Goal: Check status: Check status

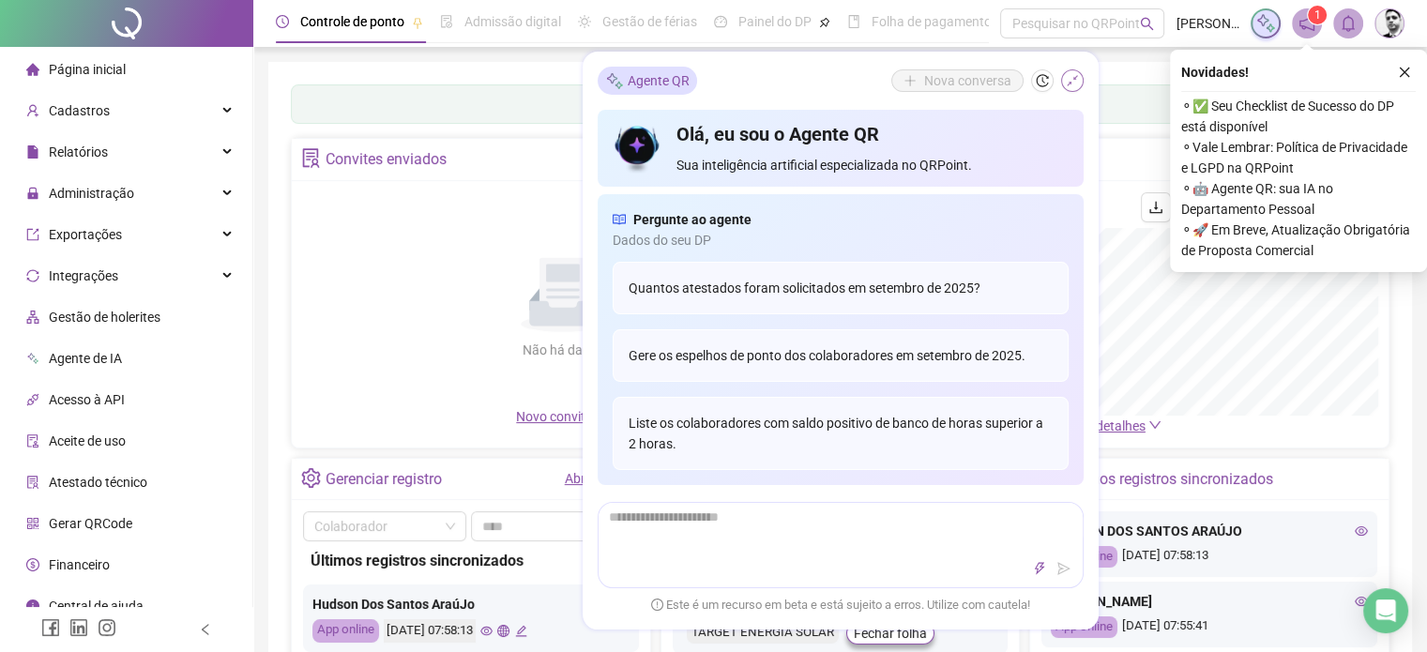
click at [1070, 85] on icon "shrink" at bounding box center [1072, 80] width 11 height 11
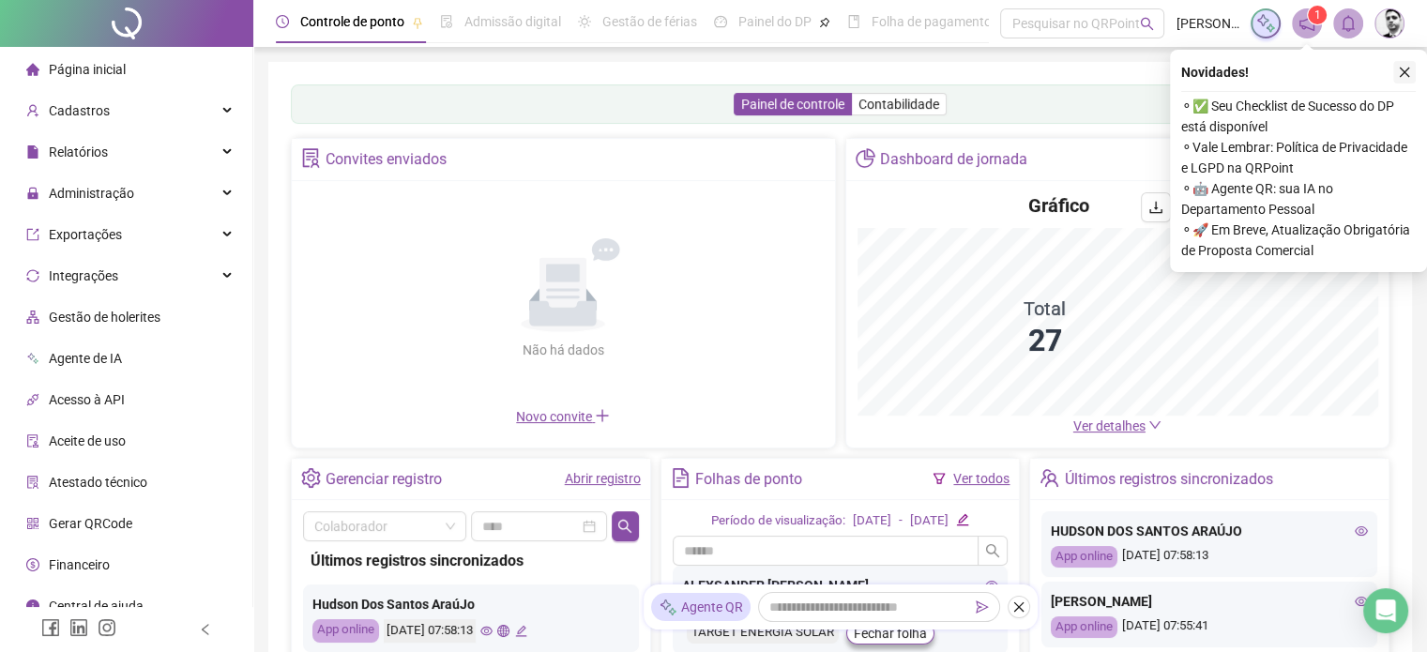
click at [1400, 78] on icon "close" at bounding box center [1404, 72] width 13 height 13
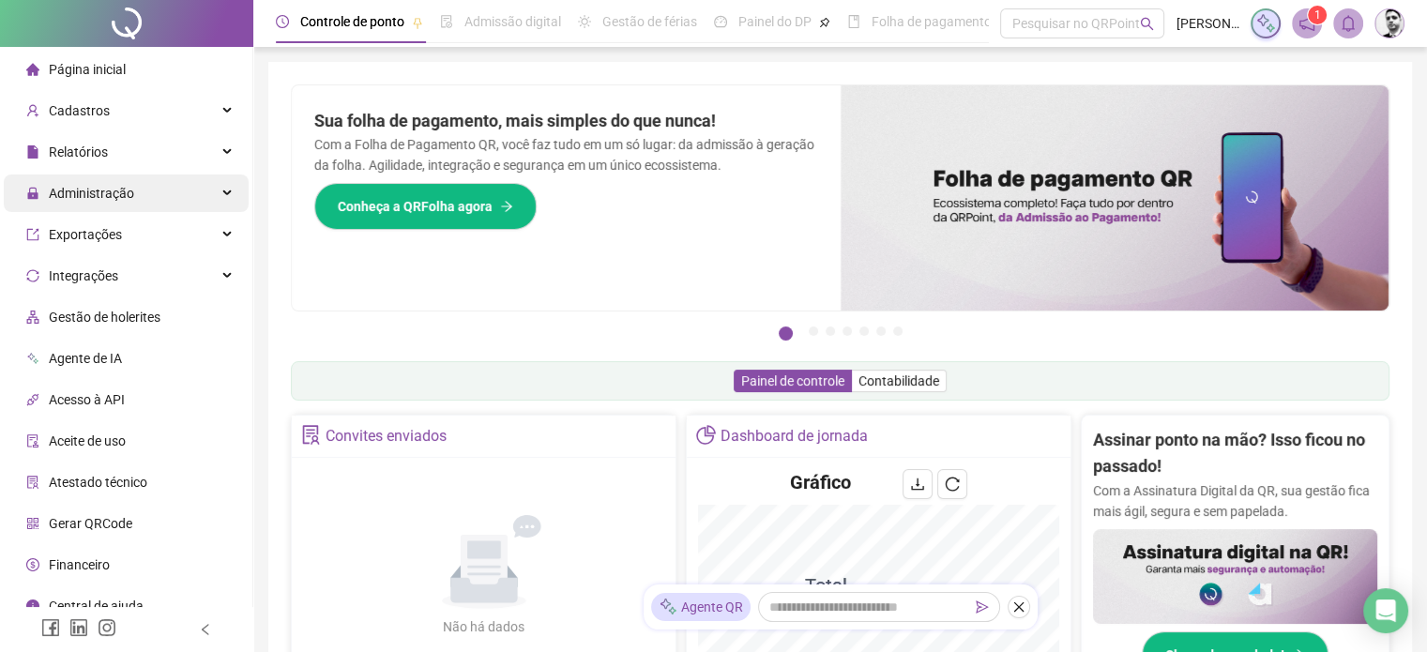
click at [113, 198] on span "Administração" at bounding box center [91, 193] width 85 height 15
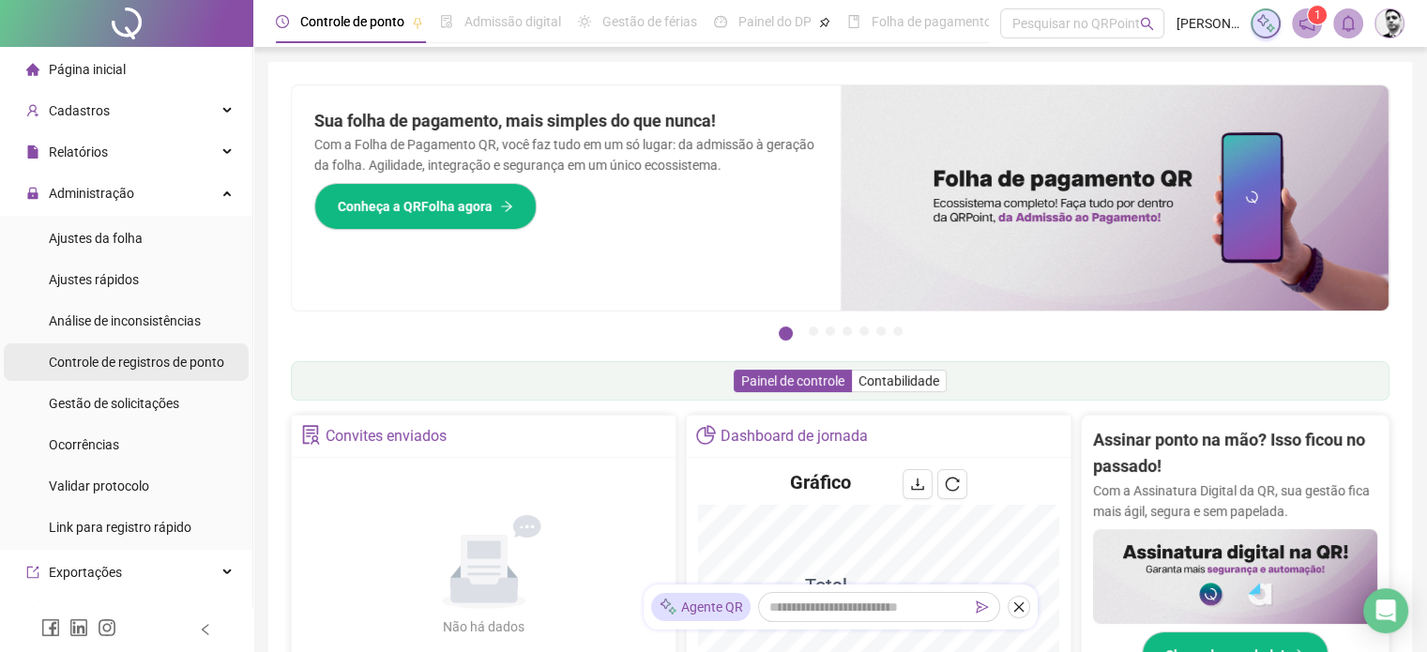
click at [170, 355] on span "Controle de registros de ponto" at bounding box center [136, 362] width 175 height 15
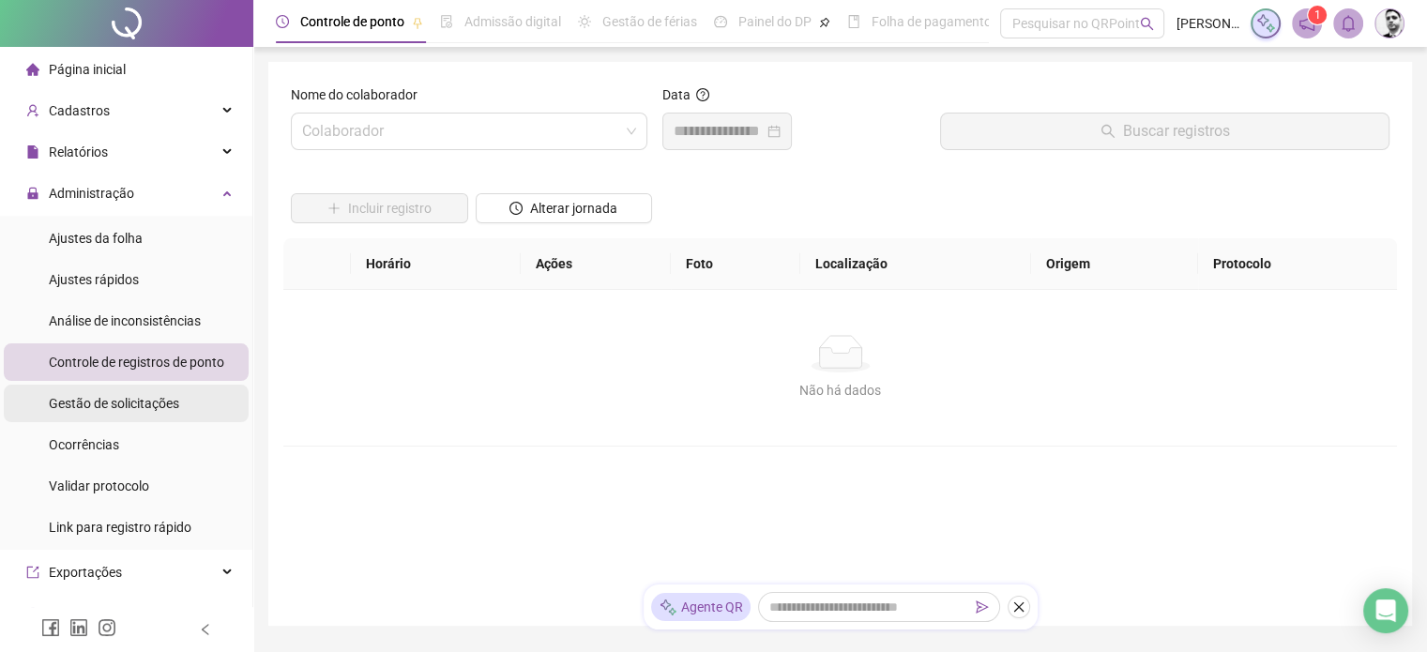
click at [147, 401] on span "Gestão de solicitações" at bounding box center [114, 403] width 130 height 15
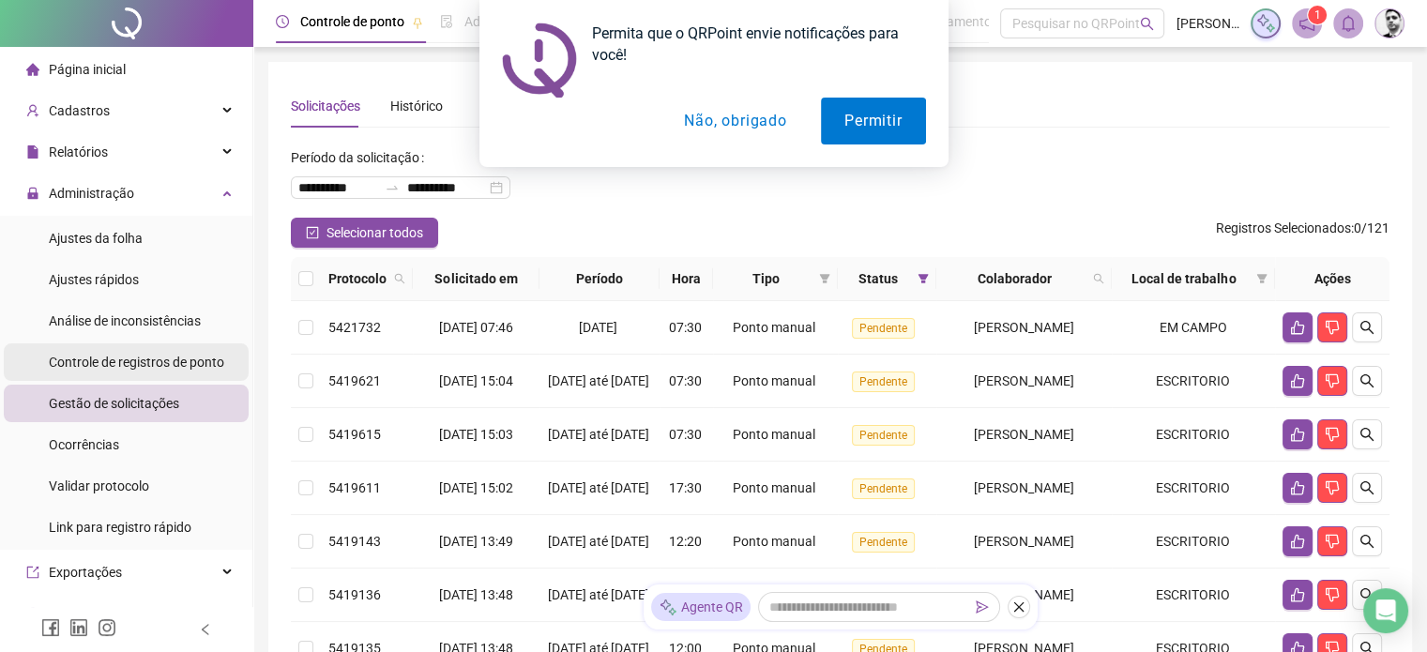
click at [170, 367] on span "Controle de registros de ponto" at bounding box center [136, 362] width 175 height 15
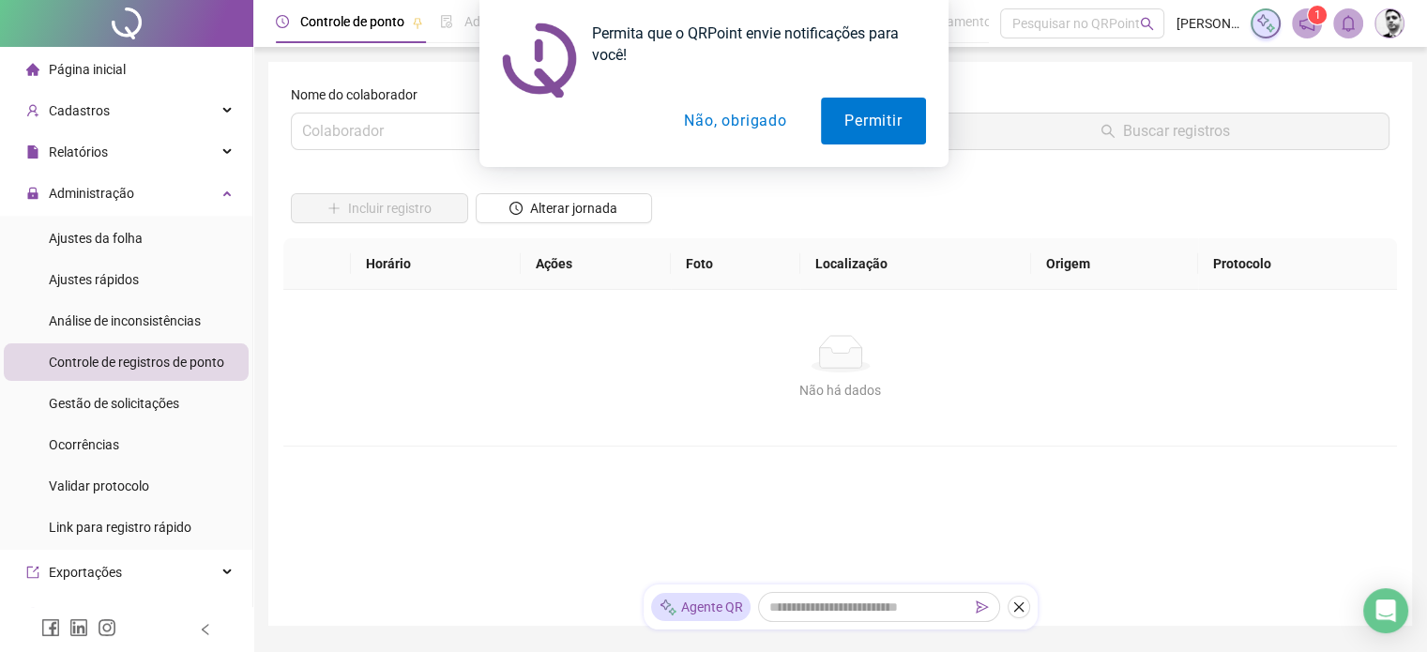
click at [772, 123] on button "Não, obrigado" at bounding box center [734, 121] width 149 height 47
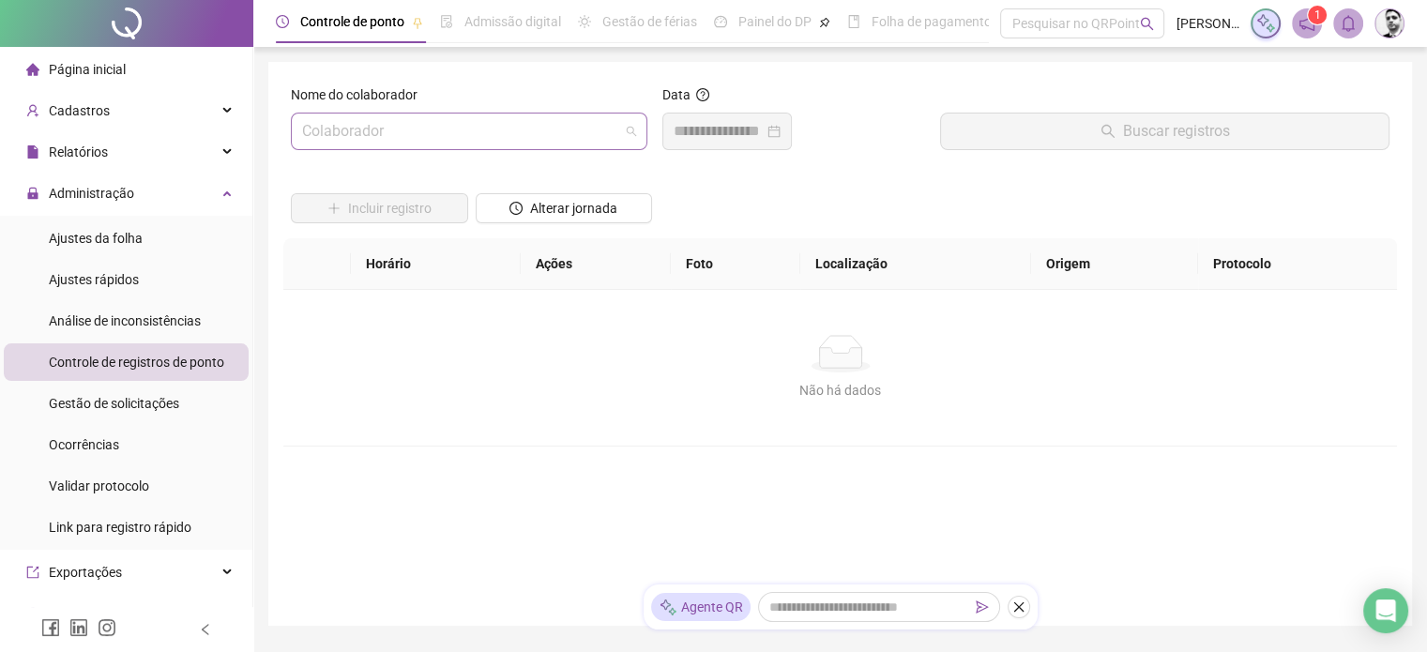
click at [524, 119] on input "search" at bounding box center [460, 132] width 317 height 36
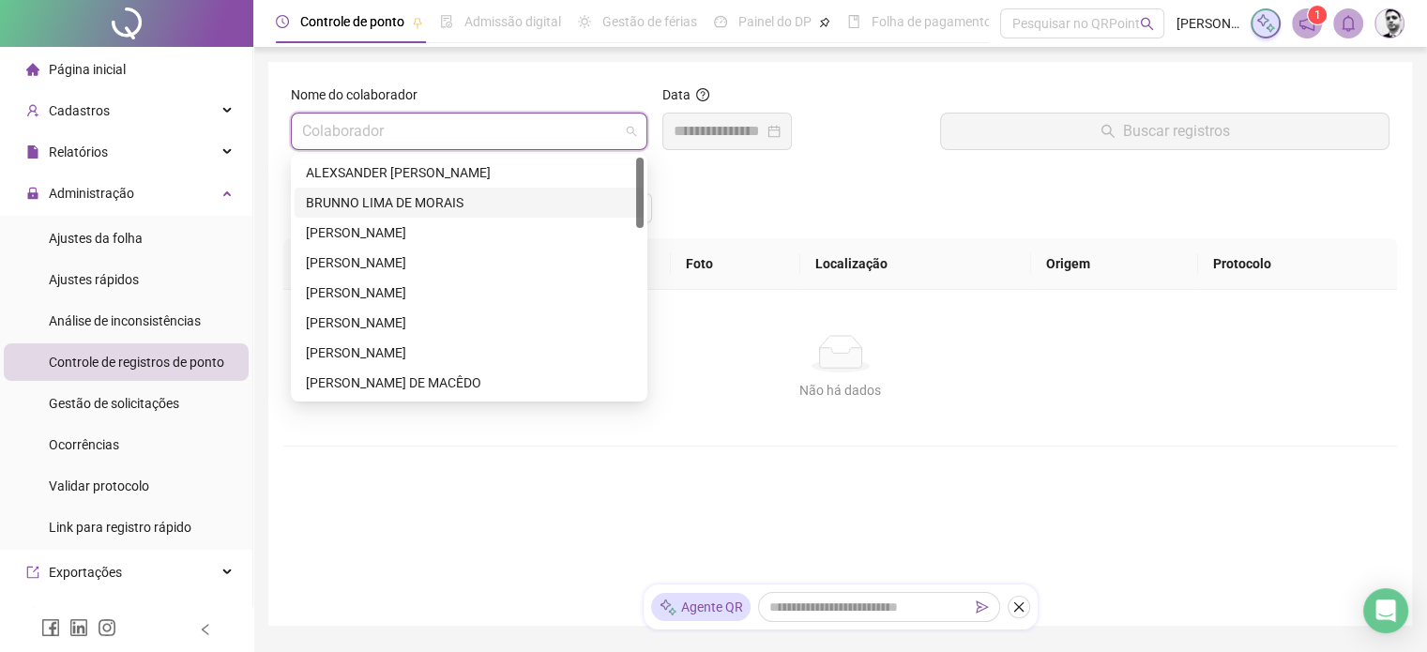
click at [379, 198] on div "BRUNNO LIMA DE MORAIS" at bounding box center [469, 202] width 326 height 21
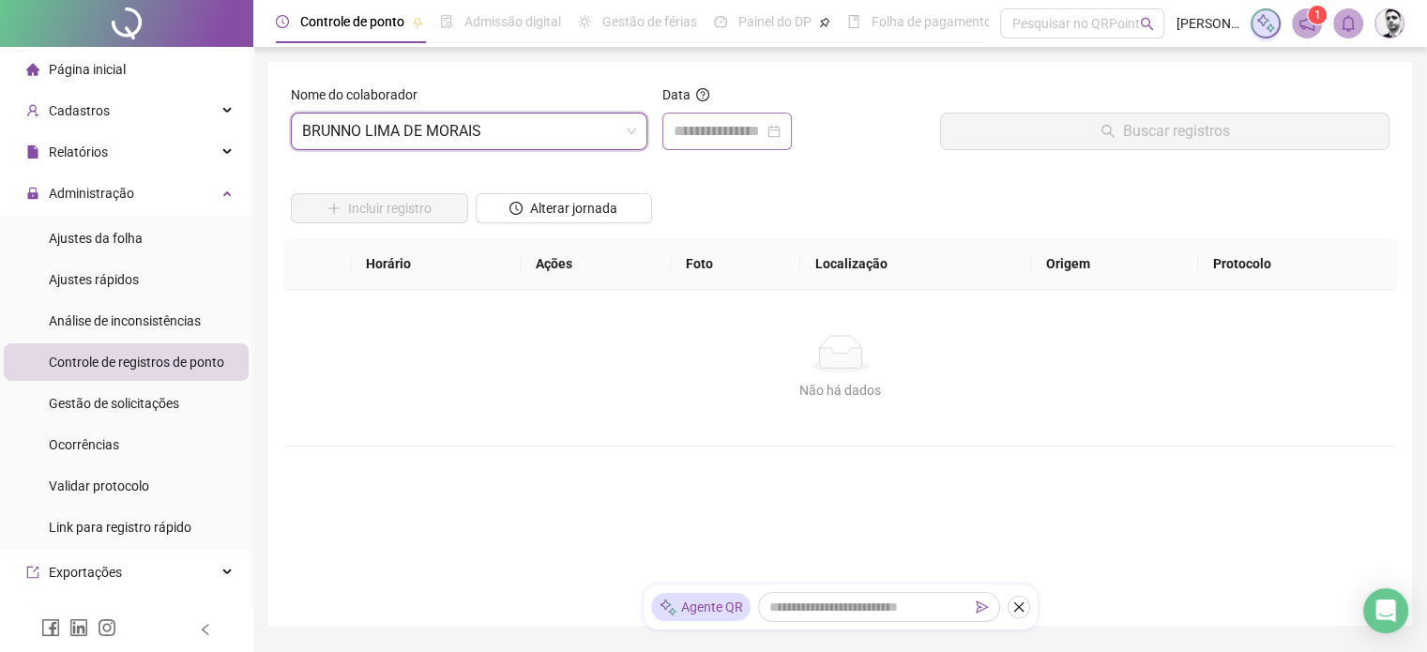
click at [781, 135] on div at bounding box center [727, 131] width 107 height 23
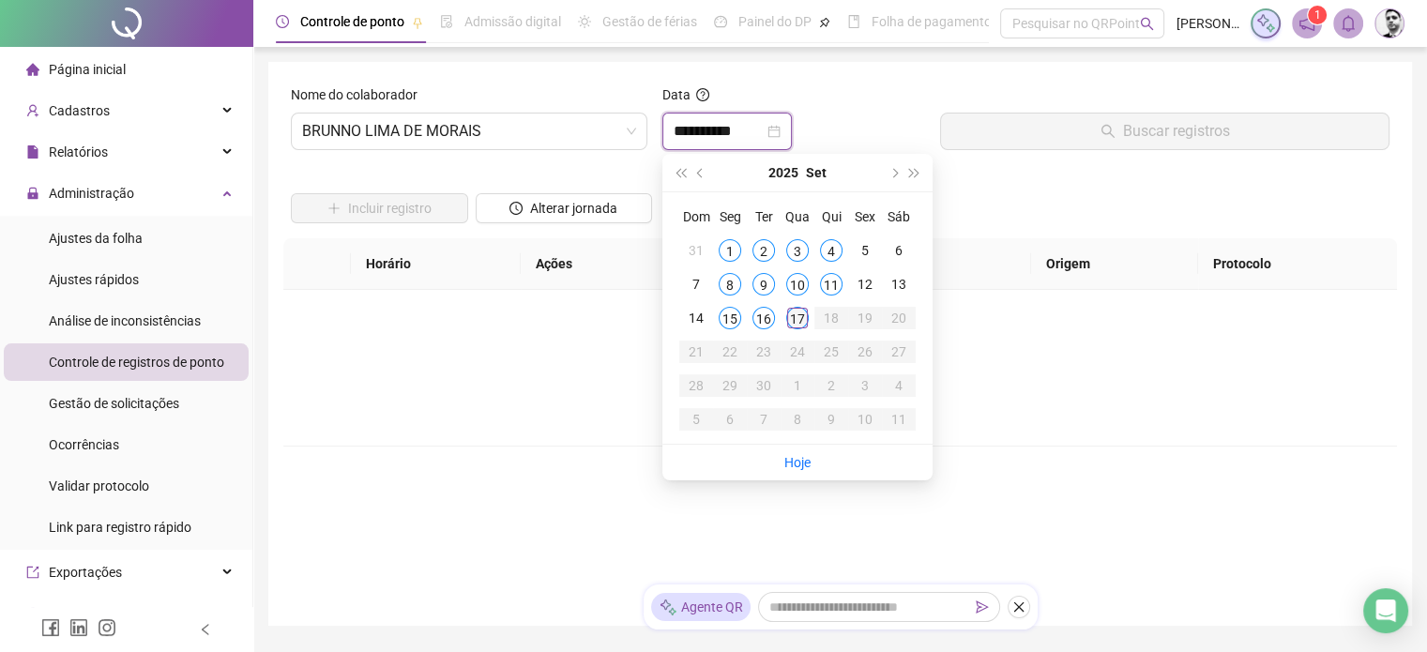
type input "**********"
click at [791, 328] on td "17" at bounding box center [798, 318] width 34 height 34
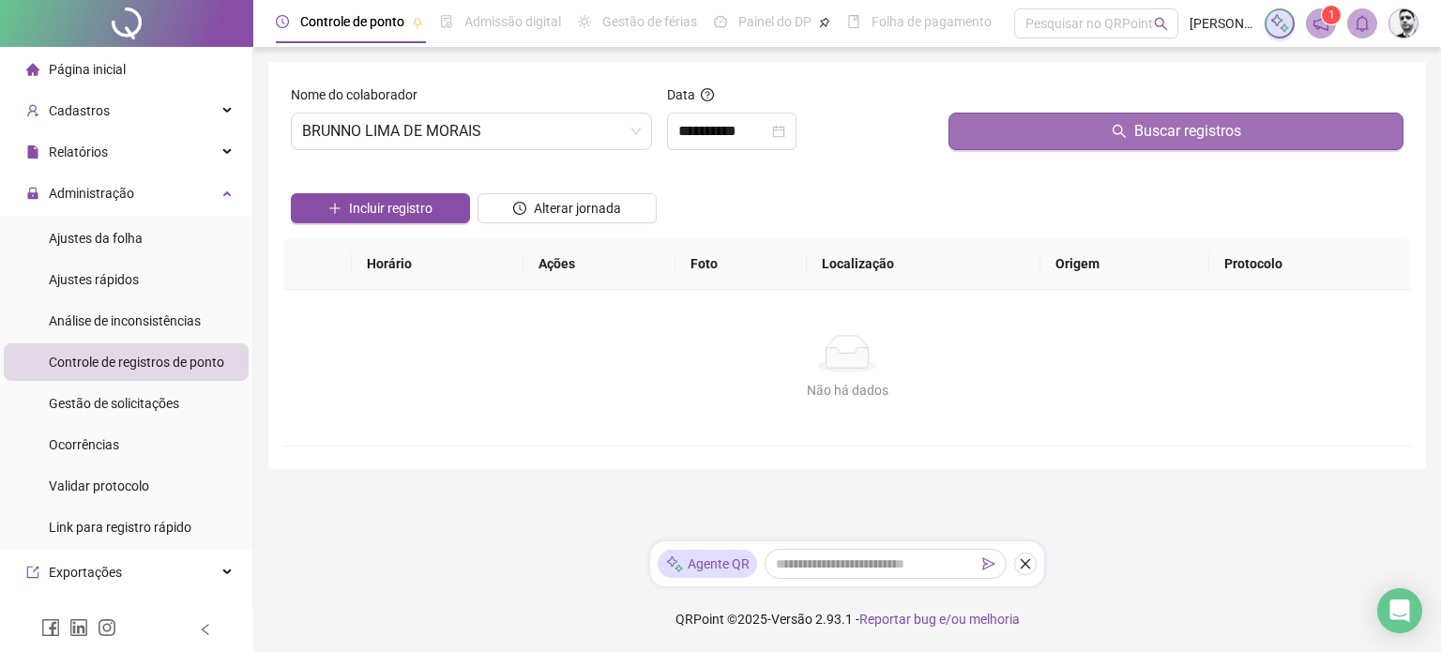
click at [1103, 131] on button "Buscar registros" at bounding box center [1176, 132] width 455 height 38
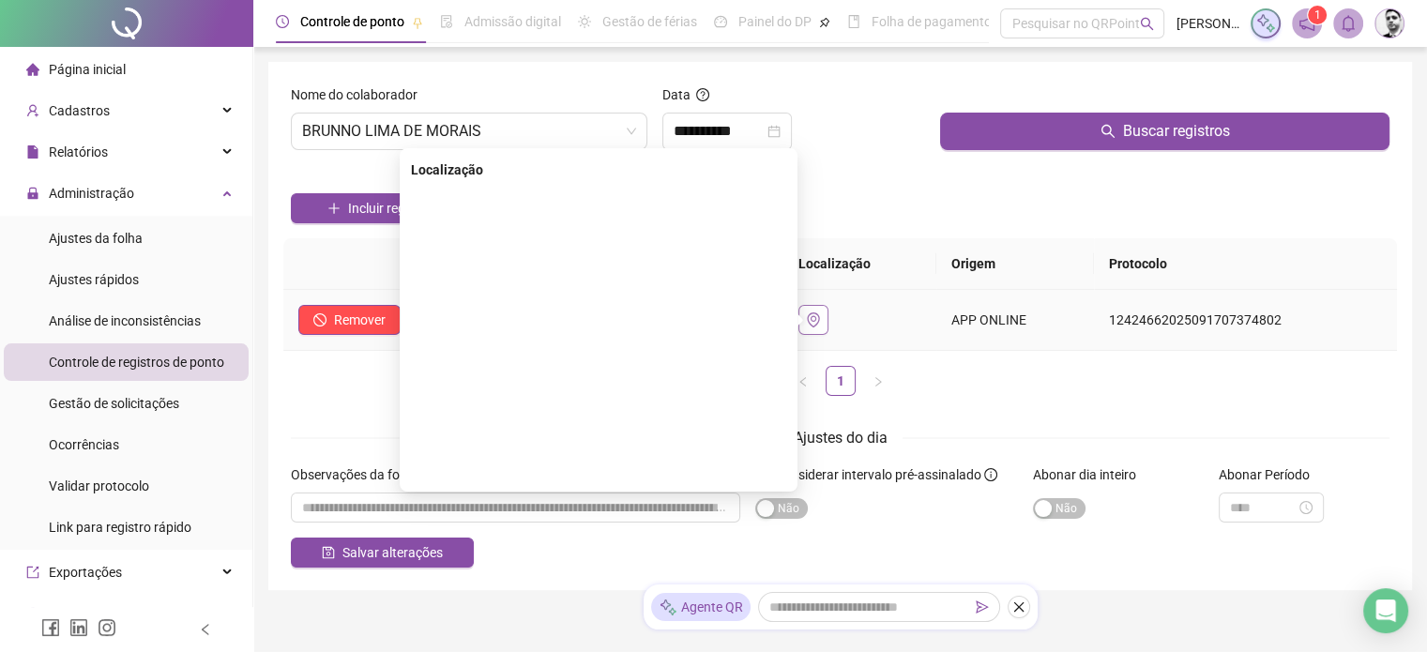
click at [821, 318] on icon "environment" at bounding box center [813, 319] width 15 height 15
